Goal: Task Accomplishment & Management: Complete application form

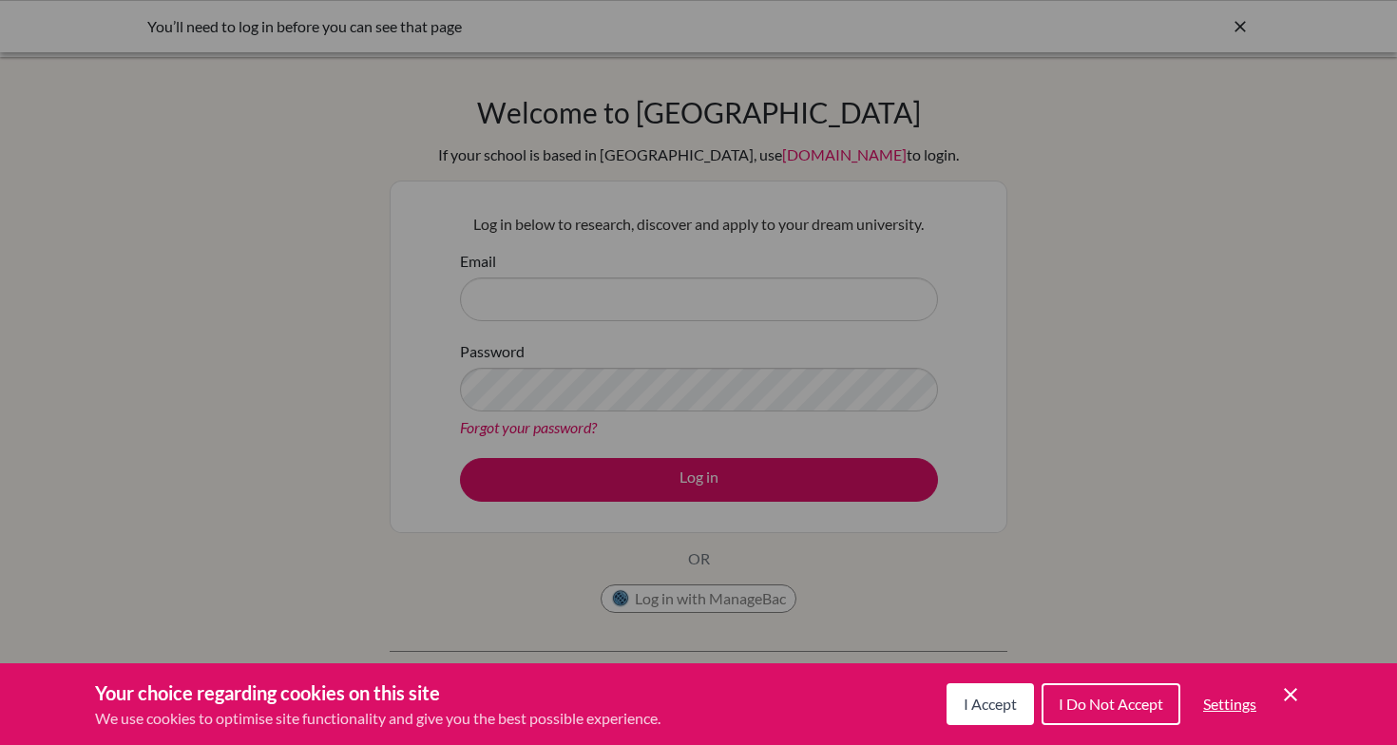
click at [1287, 698] on icon "Save and close" at bounding box center [1290, 694] width 13 height 13
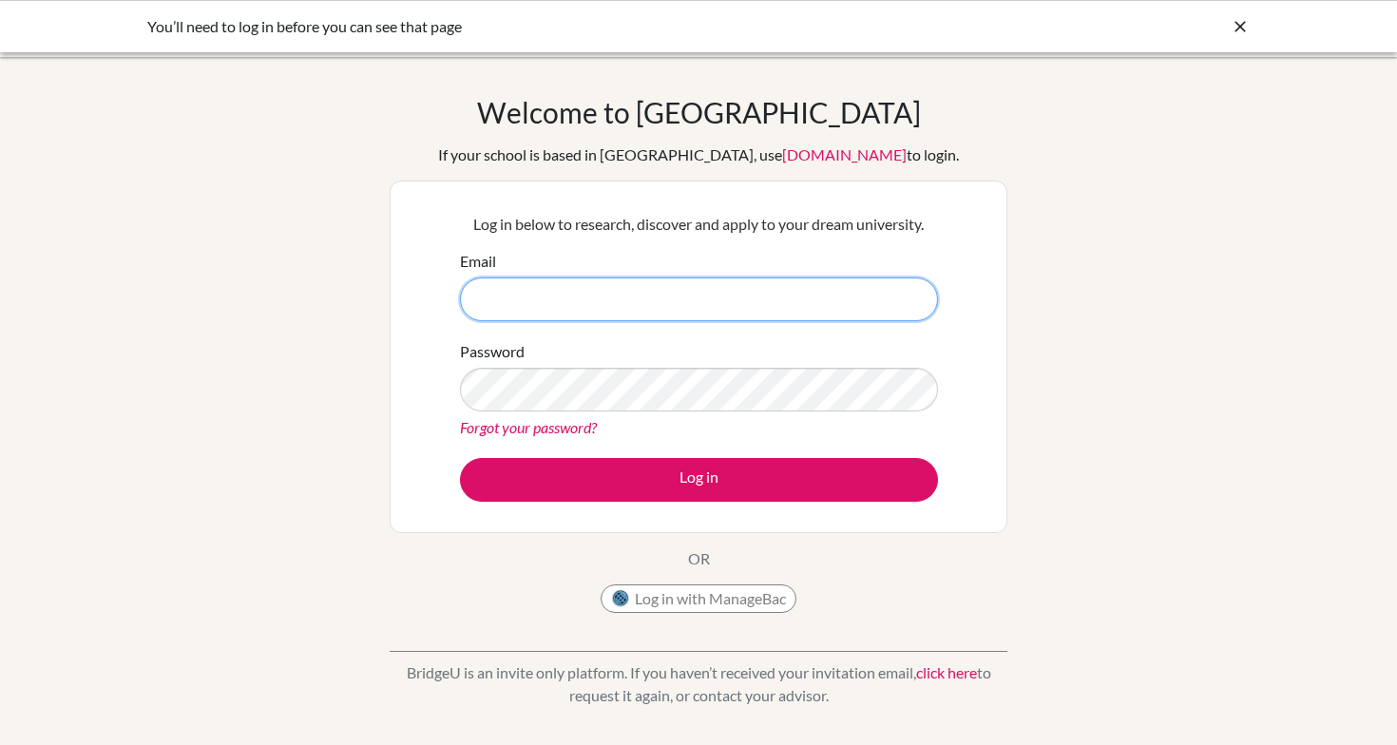
click at [595, 298] on input "Email" at bounding box center [699, 299] width 478 height 44
type input "giribabu.venkata@acsinternational.edu.sg"
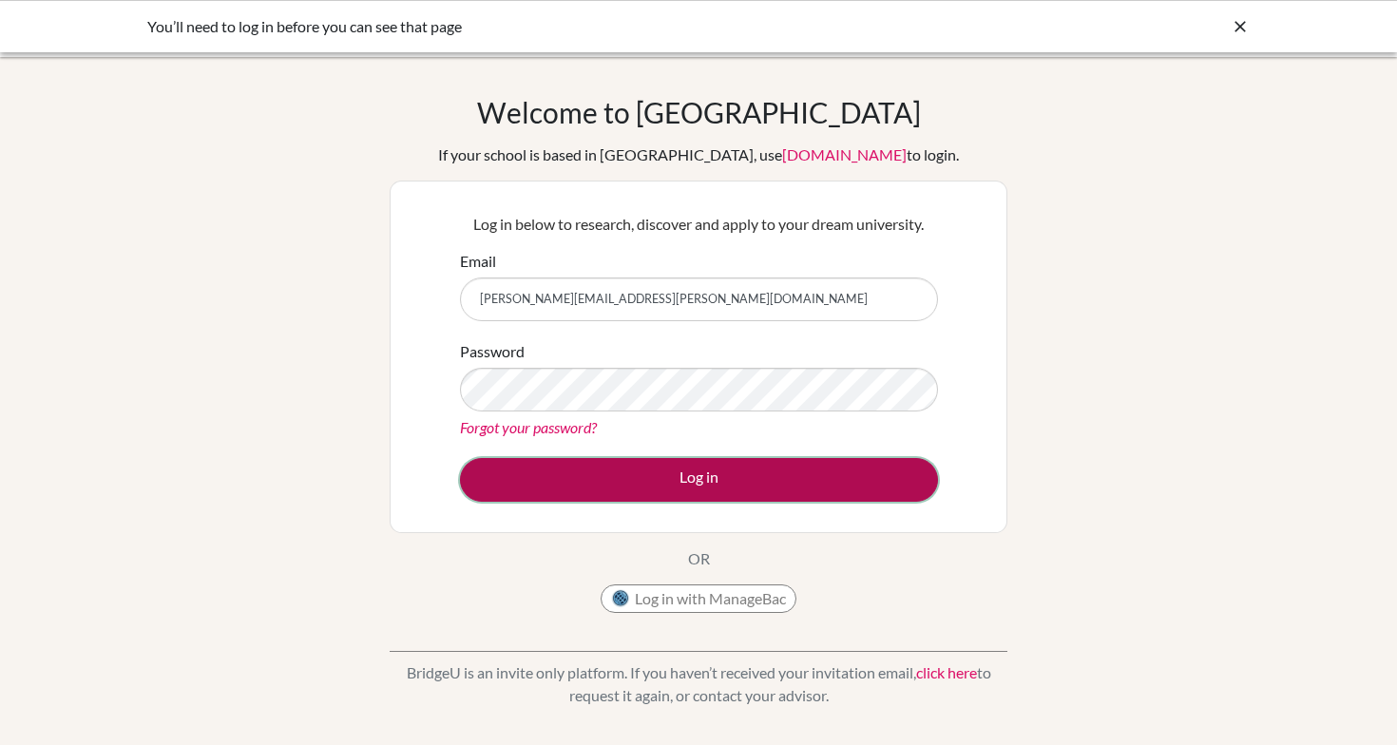
click at [569, 472] on button "Log in" at bounding box center [699, 480] width 478 height 44
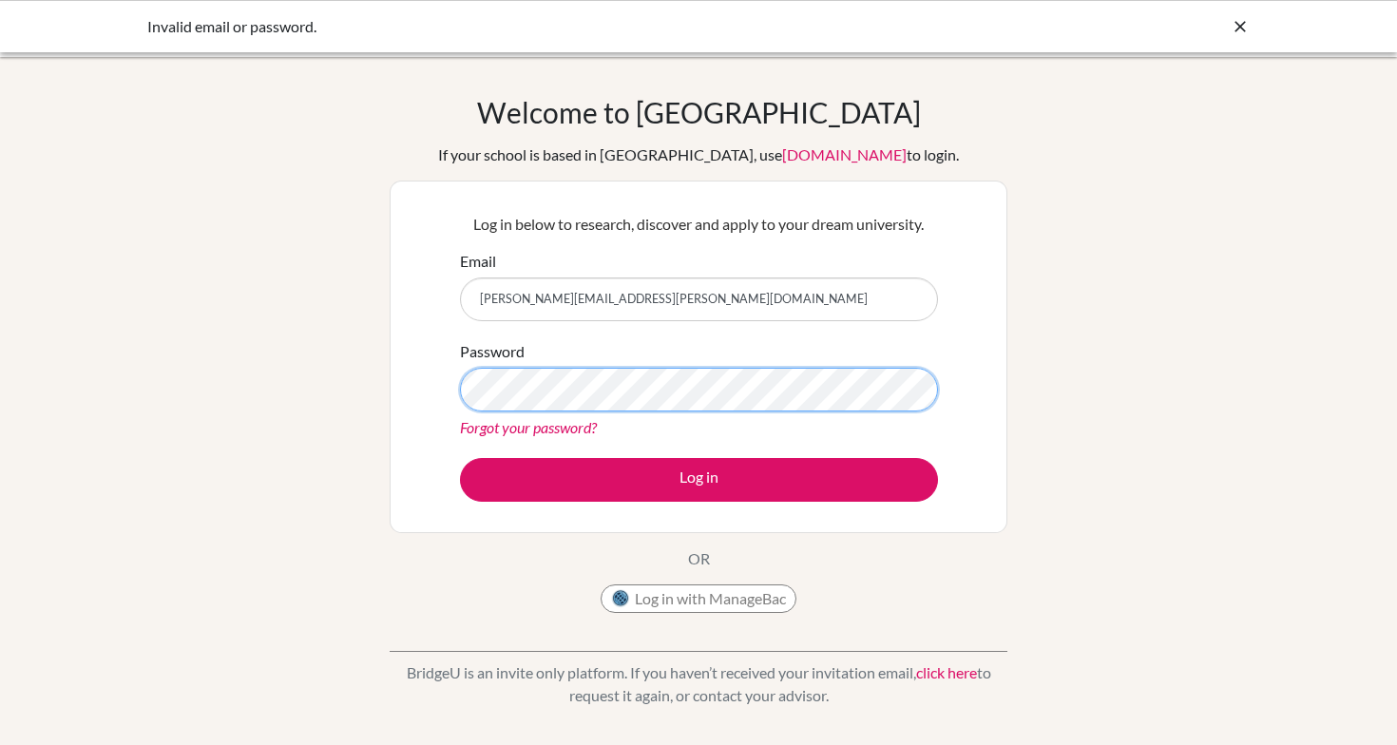
click at [460, 458] on button "Log in" at bounding box center [699, 480] width 478 height 44
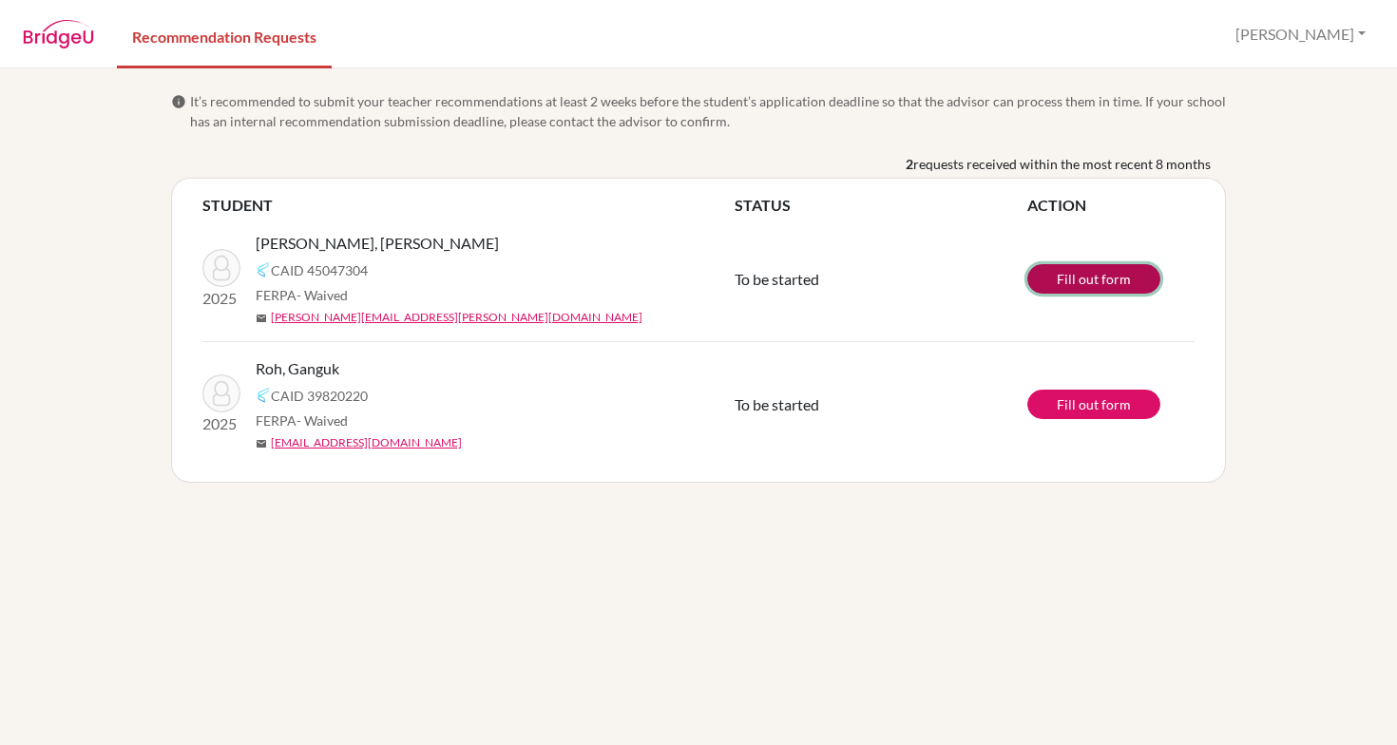
click at [1108, 281] on link "Fill out form" at bounding box center [1093, 278] width 133 height 29
click at [1093, 400] on link "Fill out form" at bounding box center [1093, 404] width 133 height 29
